Goal: Task Accomplishment & Management: Manage account settings

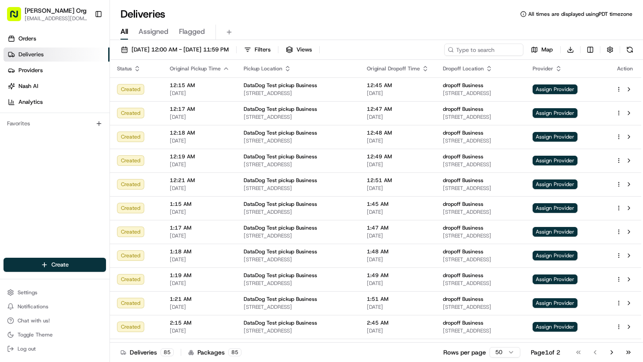
click at [47, 23] on button "[PERSON_NAME] Org [PERSON_NAME][EMAIL_ADDRESS][DOMAIN_NAME]" at bounding box center [48, 14] width 88 height 21
click at [46, 19] on span "[EMAIL_ADDRESS][DOMAIN_NAME]" at bounding box center [56, 18] width 63 height 7
click at [31, 40] on span "Orders" at bounding box center [27, 39] width 18 height 8
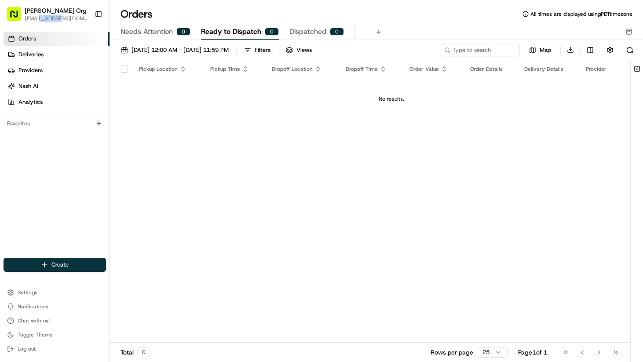
click at [47, 19] on span "[EMAIL_ADDRESS][DOMAIN_NAME]" at bounding box center [56, 18] width 63 height 7
click at [22, 14] on button "[PERSON_NAME] Org [PERSON_NAME][EMAIL_ADDRESS][DOMAIN_NAME]" at bounding box center [48, 14] width 88 height 21
drag, startPoint x: 215, startPoint y: 36, endPoint x: 160, endPoint y: 33, distance: 55.0
click at [215, 36] on span "Ready to Dispatch" at bounding box center [231, 31] width 60 height 11
click at [149, 32] on span "Needs Attention" at bounding box center [146, 31] width 52 height 11
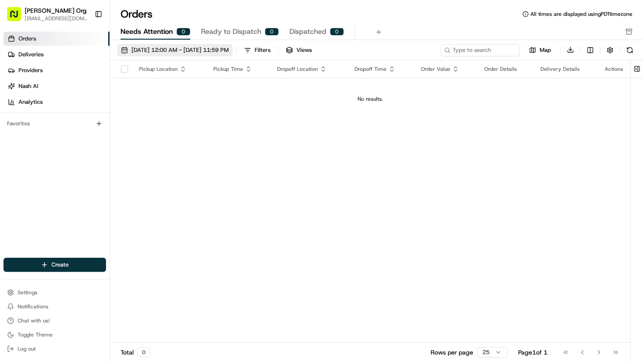
click at [169, 51] on span "[DATE] 12:00 AM - [DATE] 11:59 PM" at bounding box center [179, 50] width 97 height 8
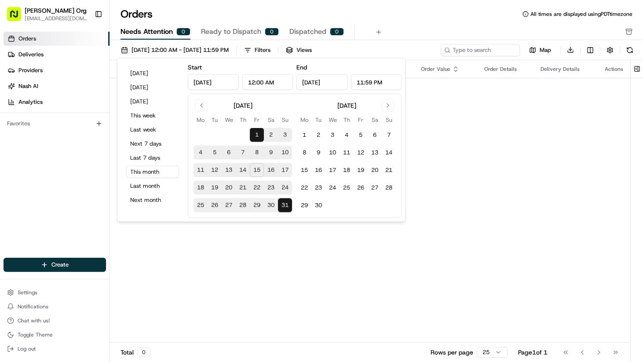
click at [400, 244] on div "Pickup Location Pickup Time Dropoff Location Dropoff Time Order Value Order Det…" at bounding box center [370, 201] width 520 height 283
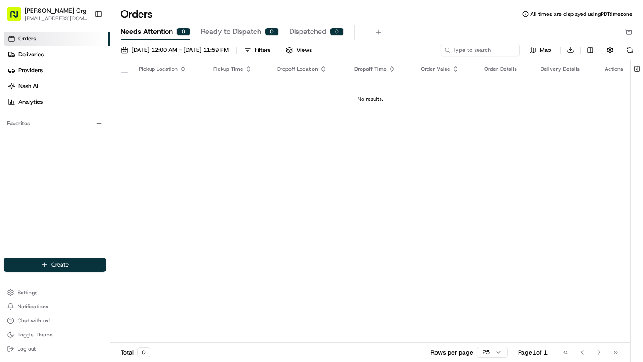
click at [58, 22] on button "[PERSON_NAME] Org [PERSON_NAME][EMAIL_ADDRESS][DOMAIN_NAME]" at bounding box center [48, 14] width 88 height 21
click at [30, 12] on span "[PERSON_NAME] Org" at bounding box center [56, 10] width 62 height 9
click at [15, 13] on rect "button" at bounding box center [14, 14] width 14 height 14
drag, startPoint x: 15, startPoint y: 13, endPoint x: 56, endPoint y: 12, distance: 40.5
click at [16, 13] on rect "button" at bounding box center [14, 14] width 14 height 14
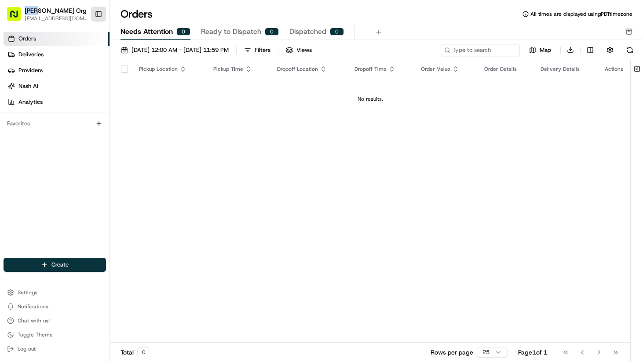
click at [95, 12] on button "Toggle Sidebar" at bounding box center [98, 14] width 15 height 15
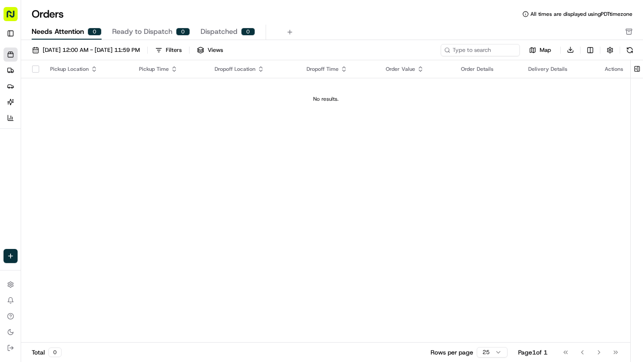
click at [7, 13] on rect "button" at bounding box center [11, 14] width 14 height 14
click at [7, 36] on button "Toggle Sidebar" at bounding box center [11, 33] width 14 height 14
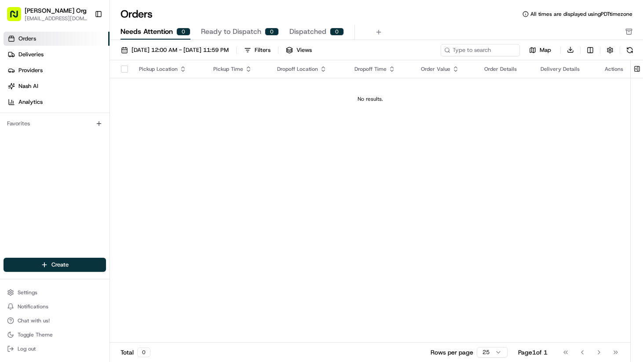
click at [596, 16] on span "All times are displayed using PDT timezone" at bounding box center [581, 14] width 102 height 7
click at [70, 290] on button "Settings" at bounding box center [55, 292] width 102 height 12
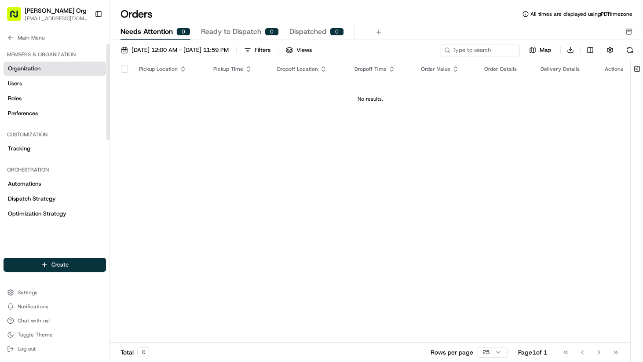
click at [14, 68] on span "Organization" at bounding box center [24, 69] width 33 height 8
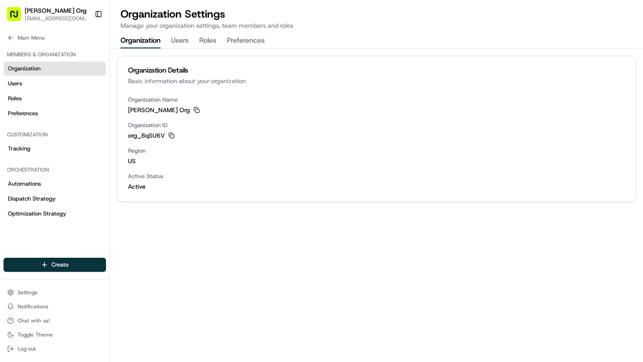
drag, startPoint x: 162, startPoint y: 119, endPoint x: 237, endPoint y: 160, distance: 85.2
click at [236, 160] on div "Organization Name [PERSON_NAME] Org Copy [PERSON_NAME] Org Organization ID org_…" at bounding box center [376, 149] width 518 height 106
click at [237, 160] on span "us" at bounding box center [376, 161] width 497 height 9
click at [12, 37] on icon at bounding box center [10, 37] width 7 height 7
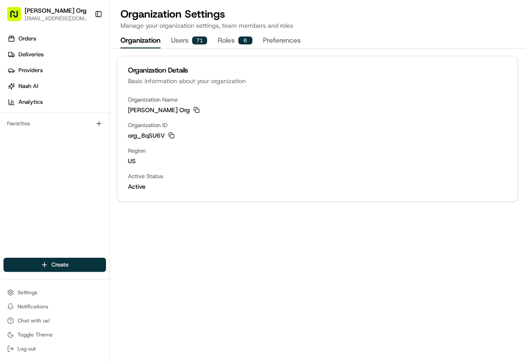
click at [165, 117] on div "Organization Name [PERSON_NAME] Org Copy [PERSON_NAME] Org Organization ID org_…" at bounding box center [317, 149] width 400 height 106
click at [58, 81] on link "Nash AI" at bounding box center [57, 86] width 106 height 14
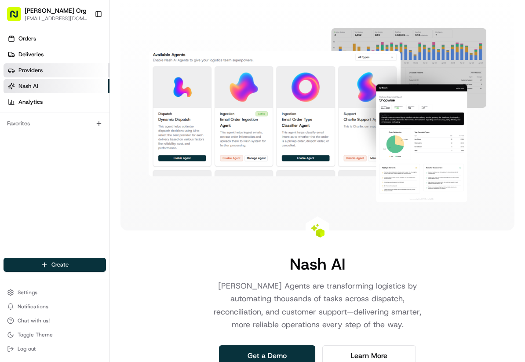
click at [56, 71] on link "Providers" at bounding box center [57, 70] width 106 height 14
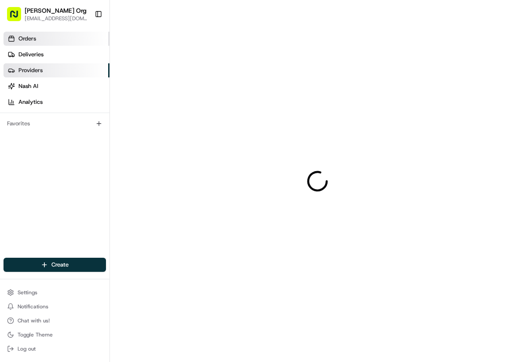
click at [49, 45] on link "Orders" at bounding box center [57, 39] width 106 height 14
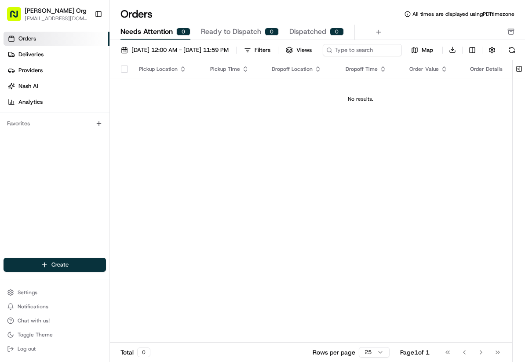
click at [65, 8] on div "[PERSON_NAME] Org" at bounding box center [56, 10] width 63 height 9
click at [463, 14] on span "All times are displayed using PDT timezone" at bounding box center [463, 14] width 102 height 7
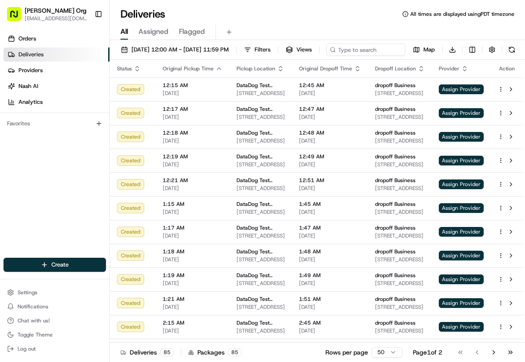
click at [31, 124] on div "Favorites" at bounding box center [55, 124] width 102 height 14
click at [31, 42] on span "Orders" at bounding box center [27, 39] width 18 height 8
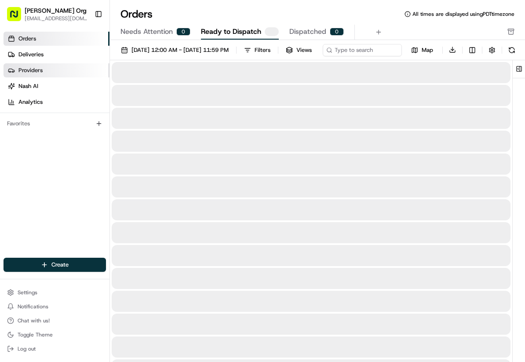
click at [38, 68] on span "Providers" at bounding box center [30, 70] width 24 height 8
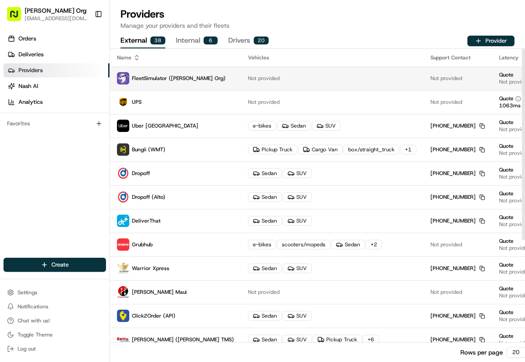
click at [163, 82] on p "FleetSimulator (Nash Org)" at bounding box center [175, 78] width 117 height 12
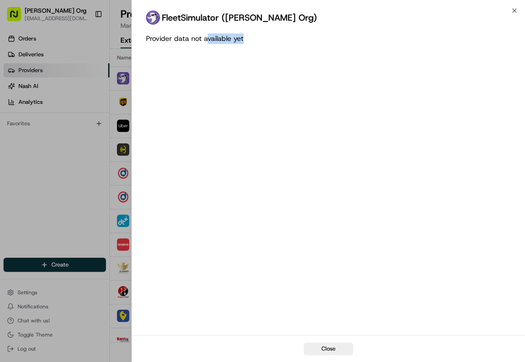
drag, startPoint x: 207, startPoint y: 40, endPoint x: 297, endPoint y: 49, distance: 91.0
click at [297, 49] on div "Provider data not available yet" at bounding box center [329, 181] width 394 height 307
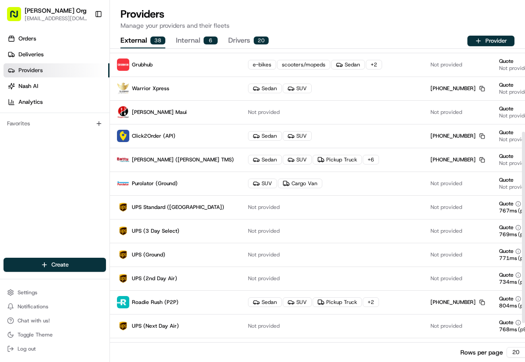
scroll to position [199, 0]
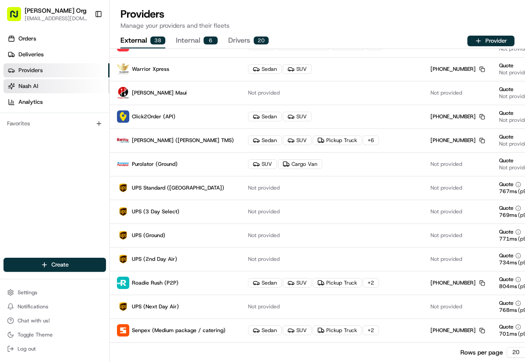
click at [40, 88] on link "Nash AI" at bounding box center [57, 86] width 106 height 14
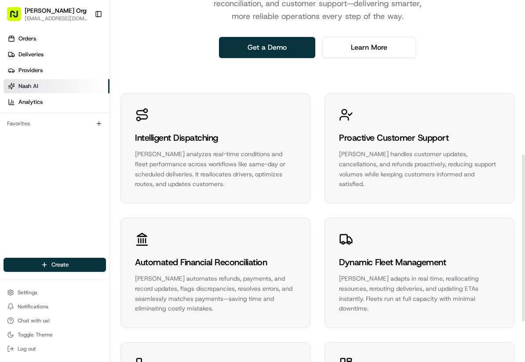
scroll to position [335, 0]
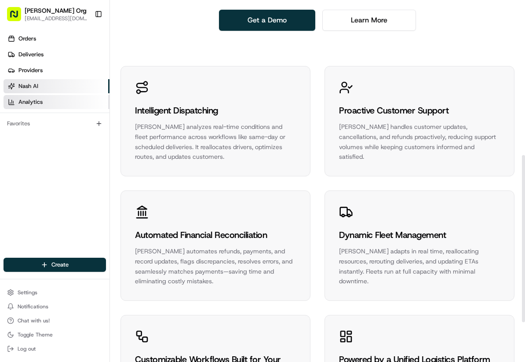
click at [49, 102] on link "Analytics" at bounding box center [57, 102] width 106 height 14
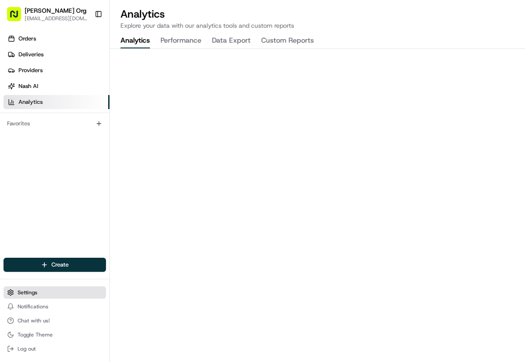
click at [26, 298] on button "Settings" at bounding box center [55, 292] width 102 height 12
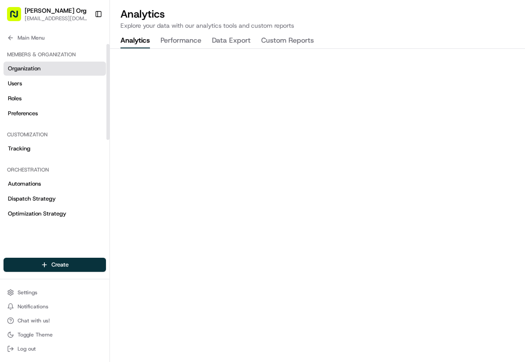
click at [22, 72] on span "Organization" at bounding box center [24, 69] width 33 height 8
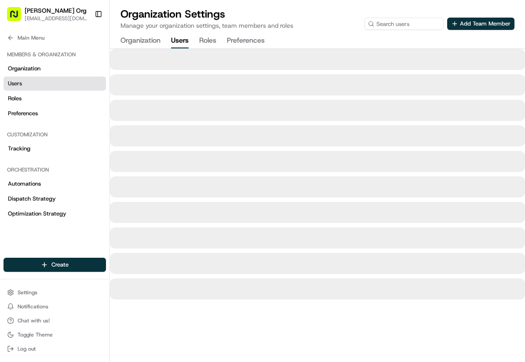
click at [177, 36] on button "Users" at bounding box center [180, 40] width 18 height 15
click at [216, 40] on button "Roles" at bounding box center [207, 40] width 17 height 15
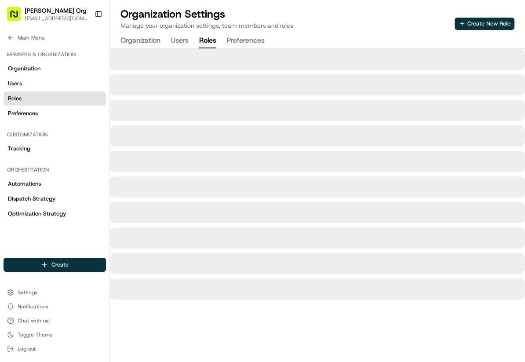
click at [231, 39] on button "Preferences" at bounding box center [246, 40] width 38 height 15
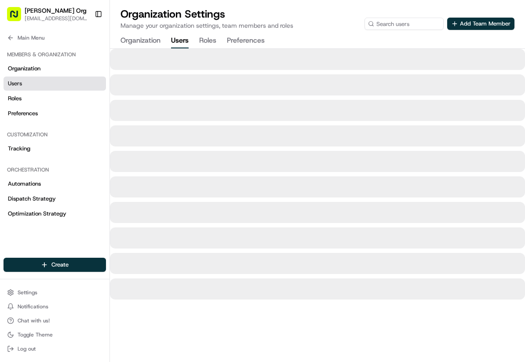
click at [186, 42] on button "Users" at bounding box center [180, 40] width 18 height 15
click at [123, 43] on button "Organization" at bounding box center [140, 40] width 40 height 15
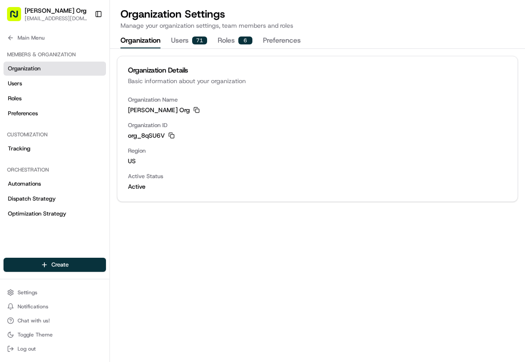
click at [317, 160] on span "us" at bounding box center [317, 161] width 379 height 9
click at [50, 51] on div "Members & Organization" at bounding box center [55, 54] width 102 height 14
click at [36, 35] on span "Main Menu" at bounding box center [31, 37] width 27 height 7
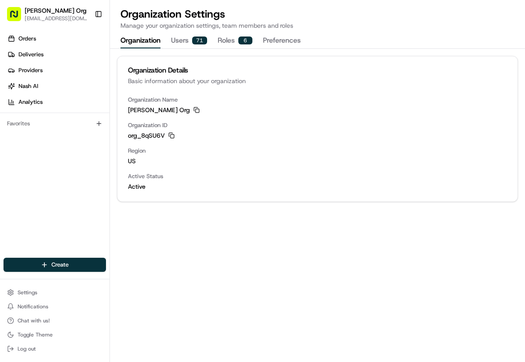
drag, startPoint x: 361, startPoint y: 111, endPoint x: 478, endPoint y: 65, distance: 126.2
click at [361, 111] on div "Nash Org Copy Nash Org" at bounding box center [317, 110] width 379 height 9
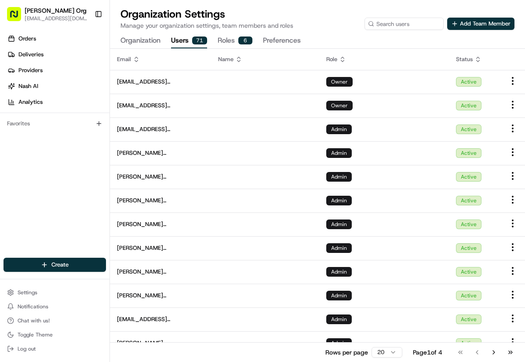
click at [177, 44] on button "Users 71" at bounding box center [189, 40] width 36 height 15
click at [226, 41] on button "Roles 6" at bounding box center [235, 40] width 35 height 15
